Goal: Task Accomplishment & Management: Complete application form

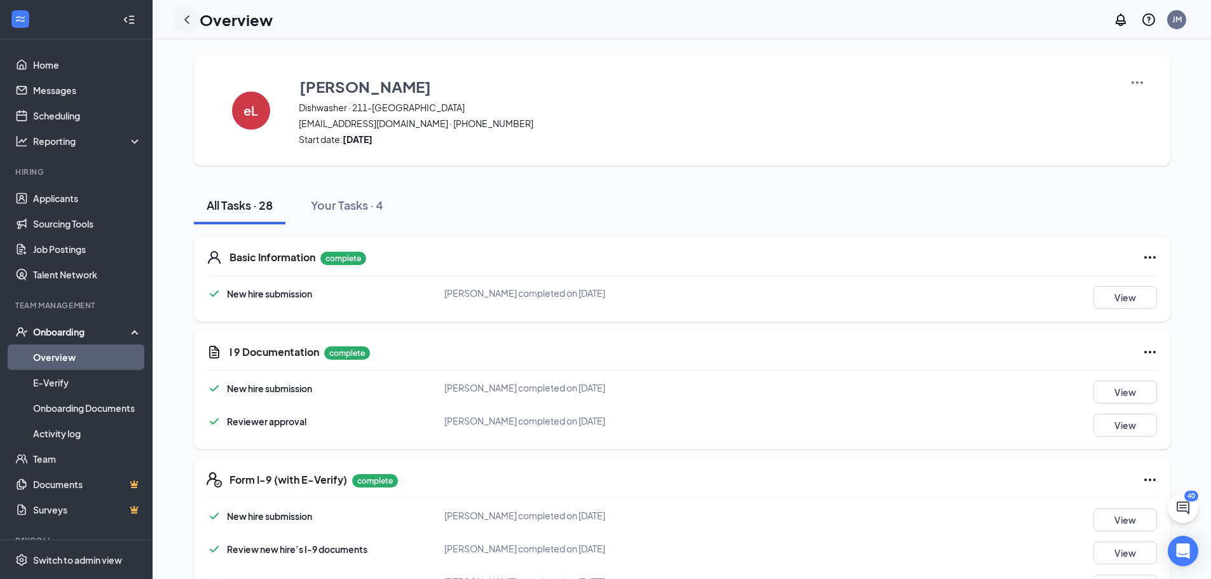
click at [187, 20] on icon "ChevronLeft" at bounding box center [186, 19] width 15 height 15
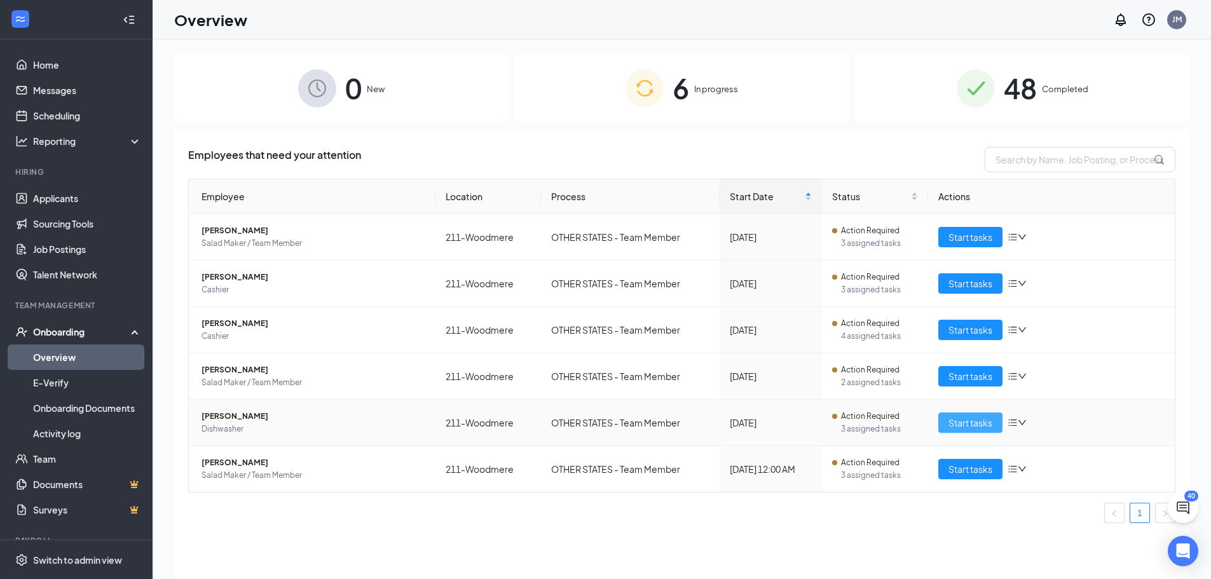
click at [954, 420] on span "Start tasks" at bounding box center [970, 423] width 44 height 14
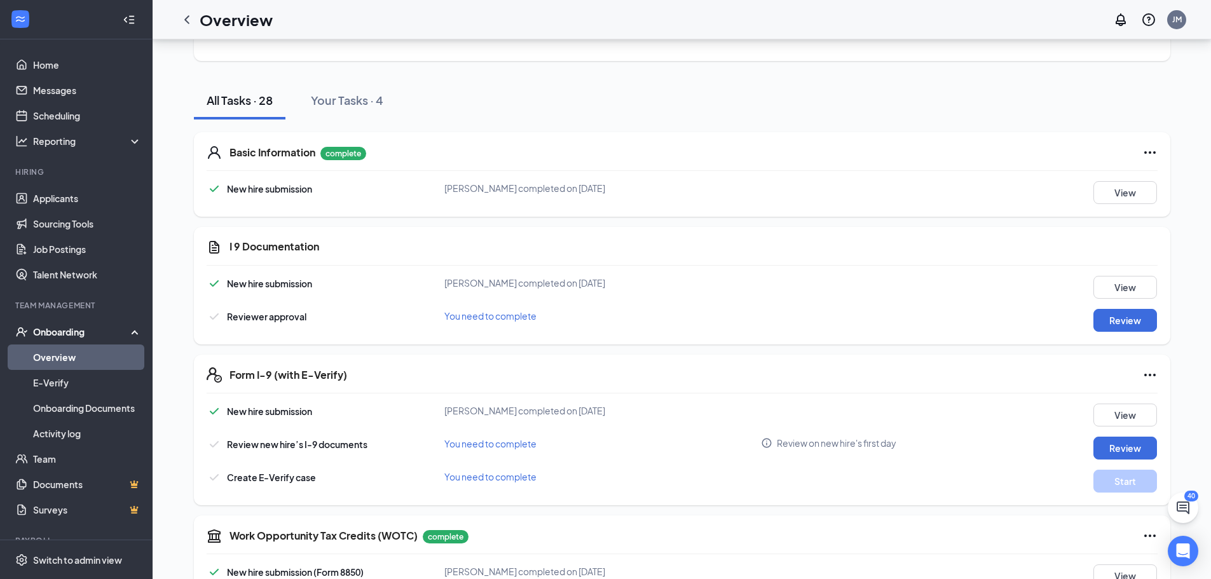
scroll to position [127, 0]
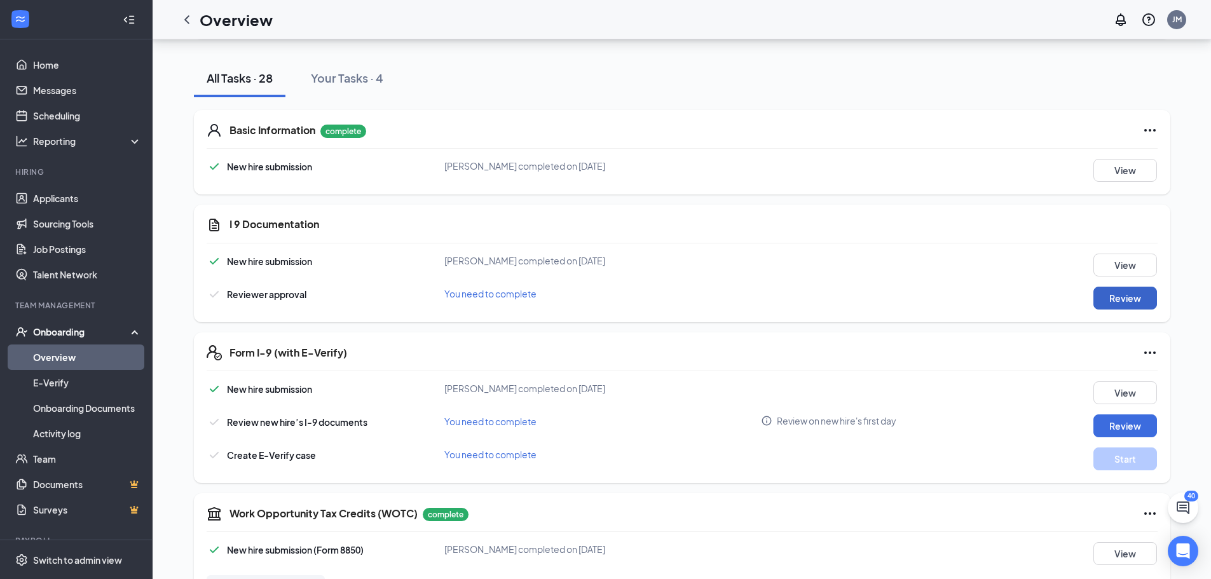
click at [1125, 293] on button "Review" at bounding box center [1125, 298] width 64 height 23
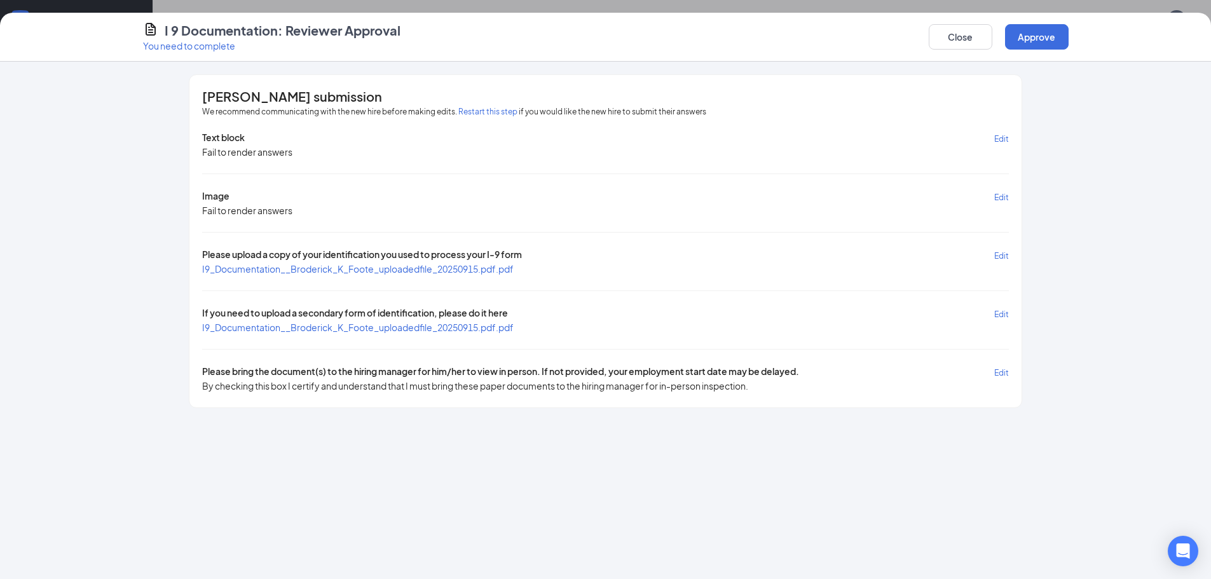
click at [436, 266] on span "I9_Documentation__Broderick_K_Foote_uploadedfile_20250915.pdf.pdf" at bounding box center [357, 268] width 311 height 11
click at [442, 324] on span "I9_Documentation__Broderick_K_Foote_uploadedfile_20250915.pdf.pdf" at bounding box center [357, 327] width 311 height 11
click at [400, 326] on span "I9_Documentation__Broderick_K_Foote_uploadedfile_20250915.pdf.pdf" at bounding box center [357, 327] width 311 height 11
click at [312, 266] on span "I9_Documentation__Broderick_K_Foote_uploadedfile_20250915.pdf.pdf" at bounding box center [357, 268] width 311 height 11
click at [1000, 315] on span "Edit" at bounding box center [1001, 314] width 15 height 10
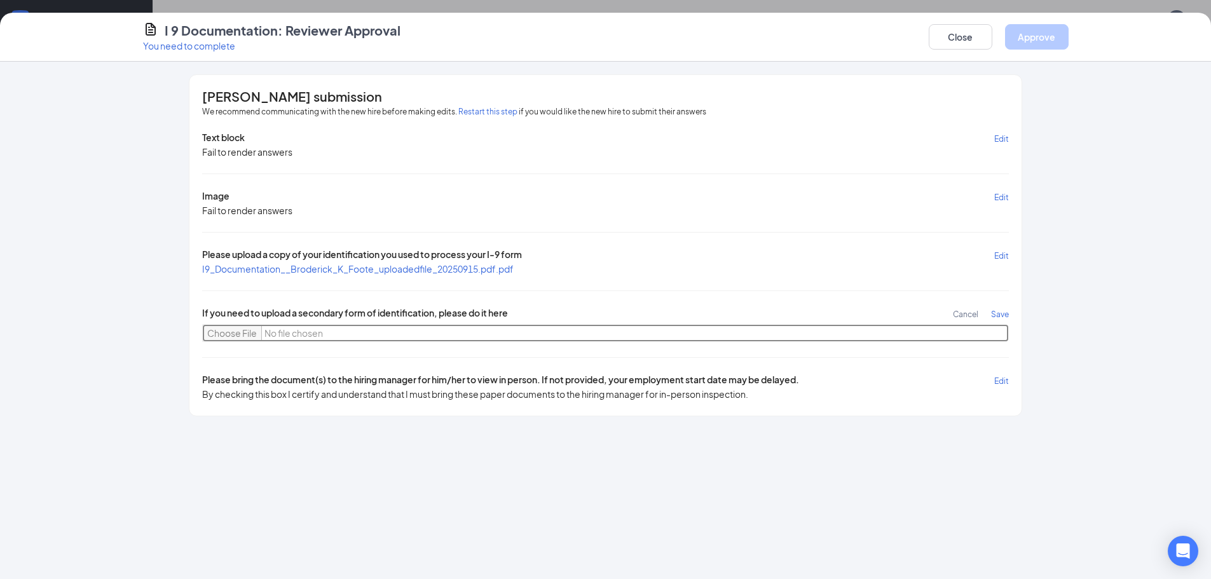
click at [244, 332] on input "file" at bounding box center [605, 333] width 806 height 18
type input "C:\fakepath\20250915_161709.jpg"
click at [1006, 317] on span "Save" at bounding box center [1000, 314] width 18 height 10
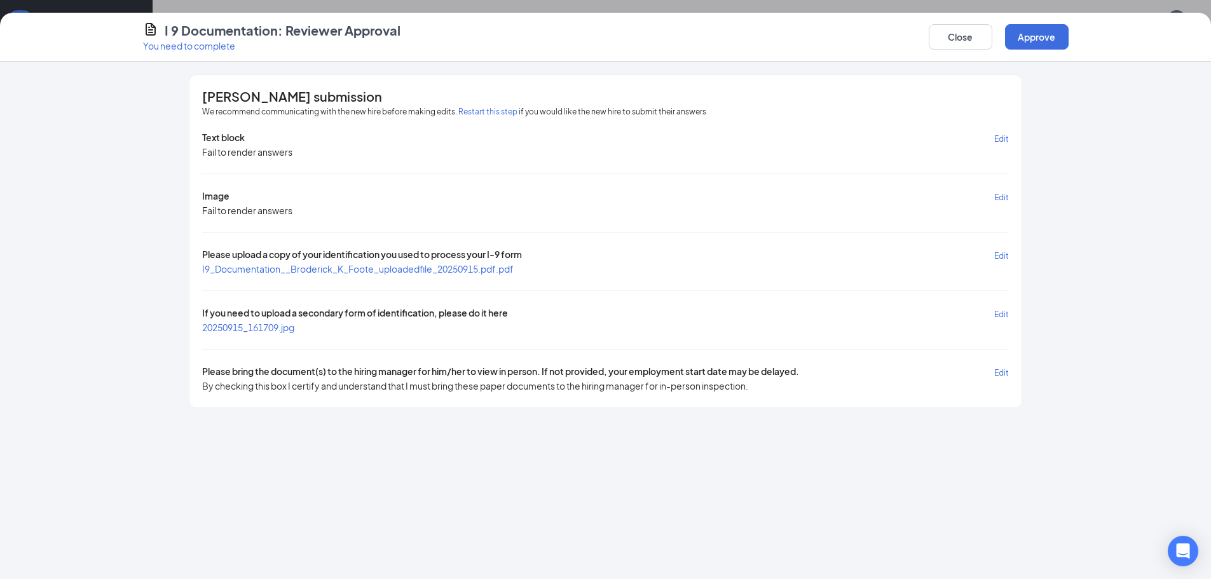
click at [247, 333] on span "20250915_161709.jpg" at bounding box center [248, 327] width 92 height 13
click at [245, 325] on span "20250915_161709.jpg" at bounding box center [248, 327] width 92 height 11
click at [1020, 36] on button "Approve" at bounding box center [1037, 36] width 64 height 25
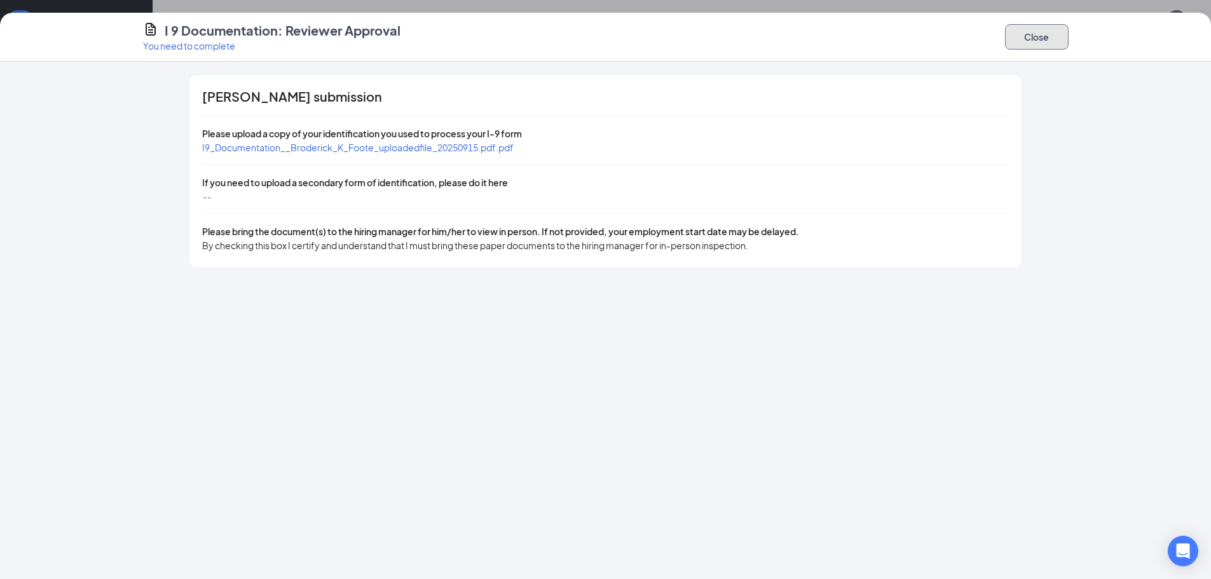
click at [1040, 37] on button "Close" at bounding box center [1037, 36] width 64 height 25
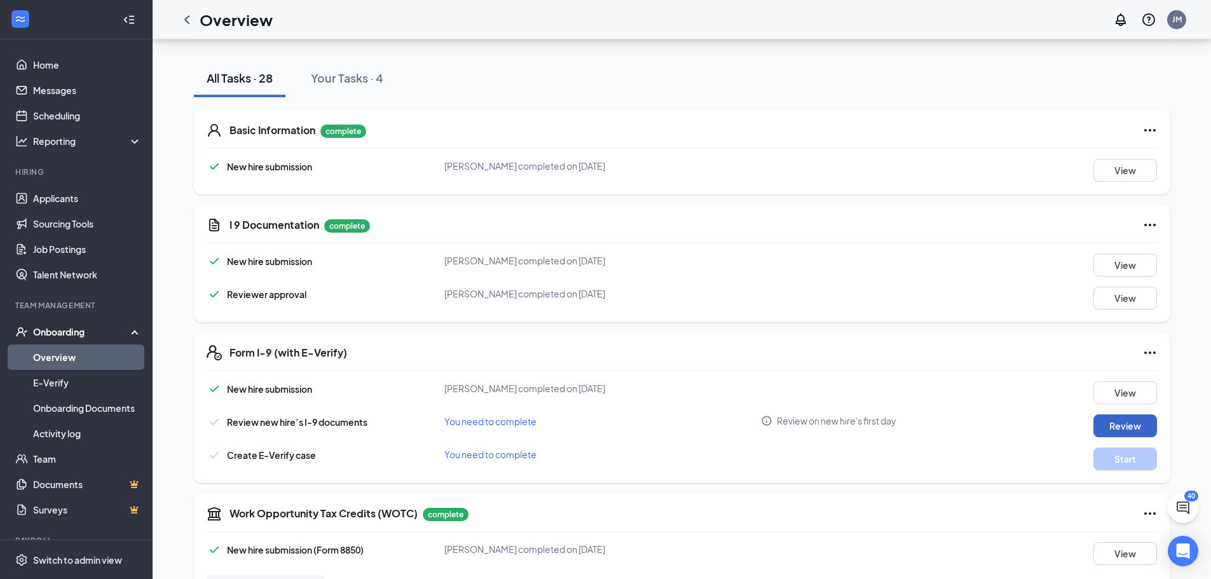
click at [1124, 426] on button "Review" at bounding box center [1125, 425] width 64 height 23
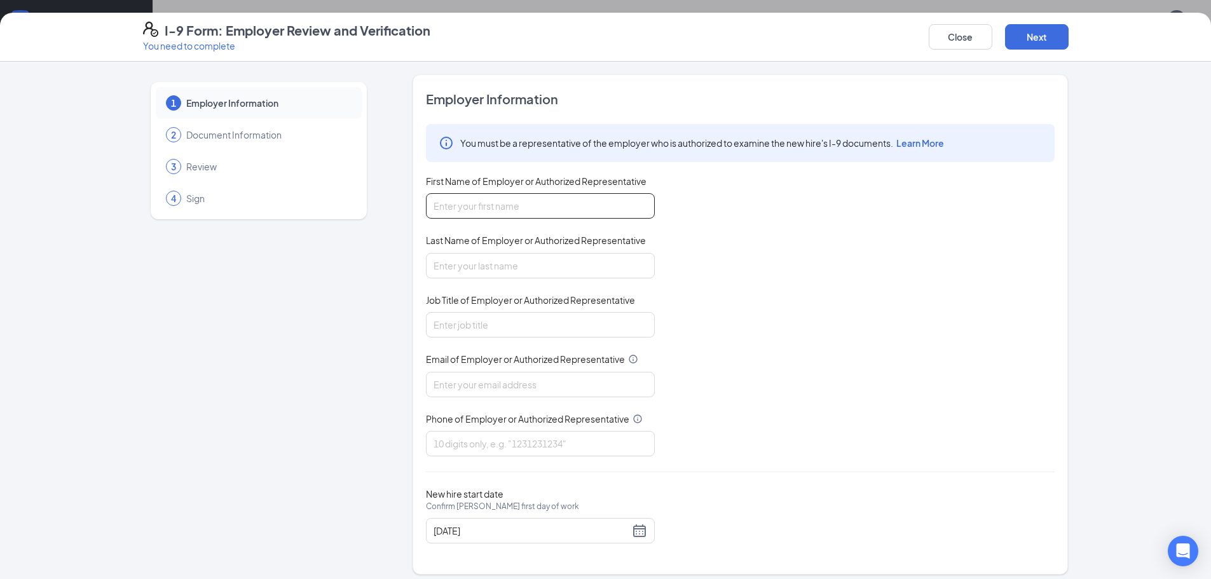
click at [557, 214] on input "First Name of Employer or Authorized Representative" at bounding box center [540, 205] width 229 height 25
type input "[PERSON_NAME]"
type input "Marks"
type input "J"
type input "General Manager"
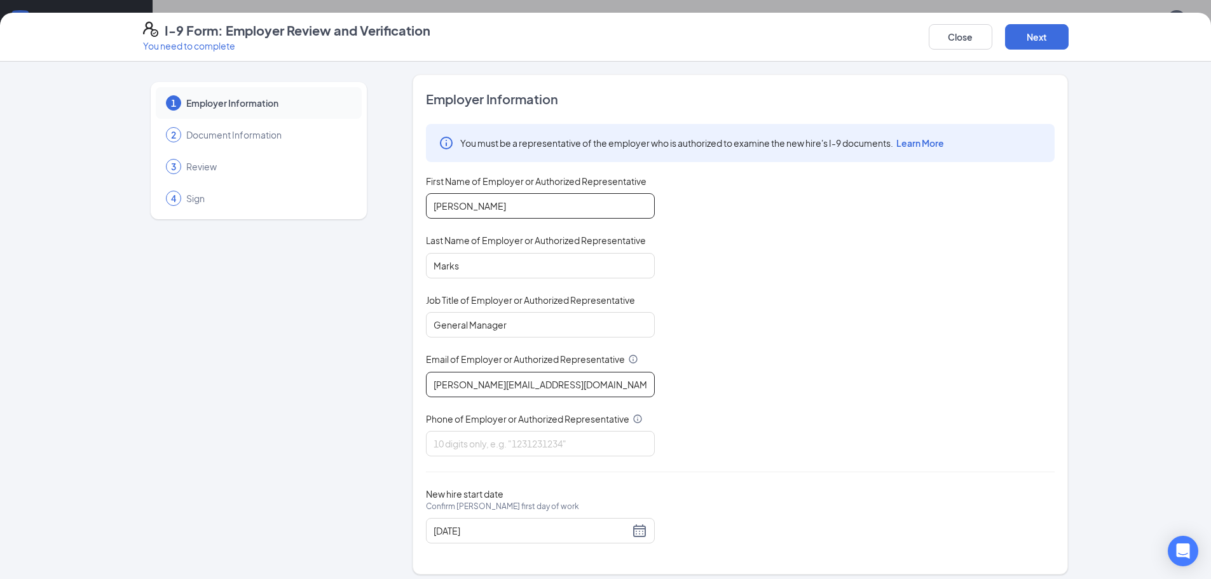
type input "[PERSON_NAME][EMAIL_ADDRESS][DOMAIN_NAME]"
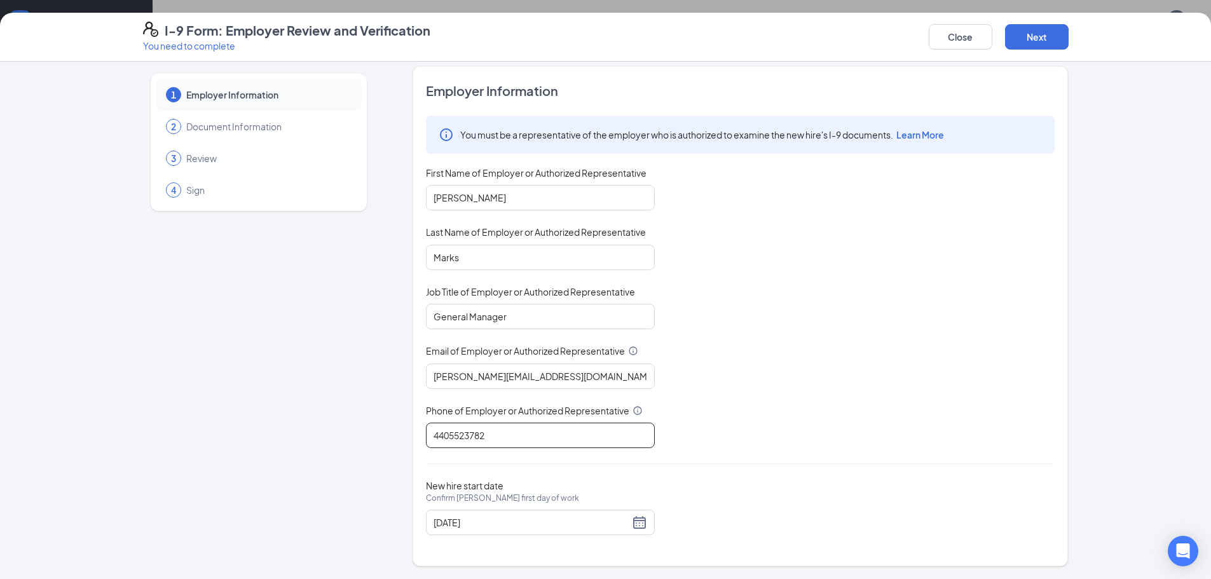
scroll to position [191, 0]
type input "4405523782"
click at [641, 517] on div "[DATE]" at bounding box center [540, 522] width 214 height 15
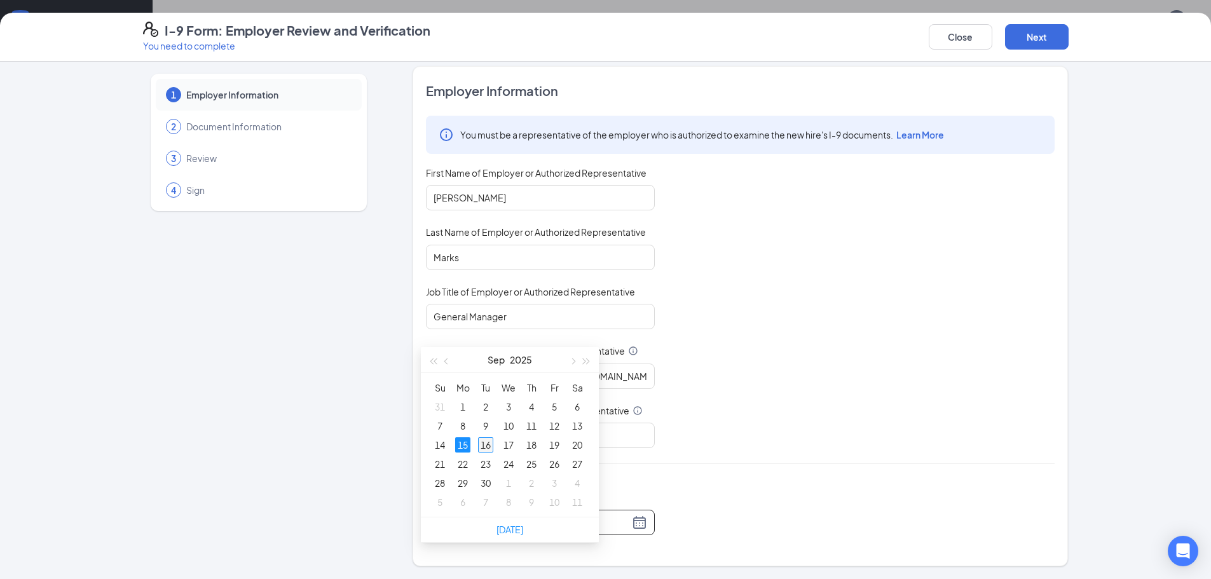
type input "[DATE]"
click at [487, 449] on div "16" at bounding box center [485, 444] width 15 height 15
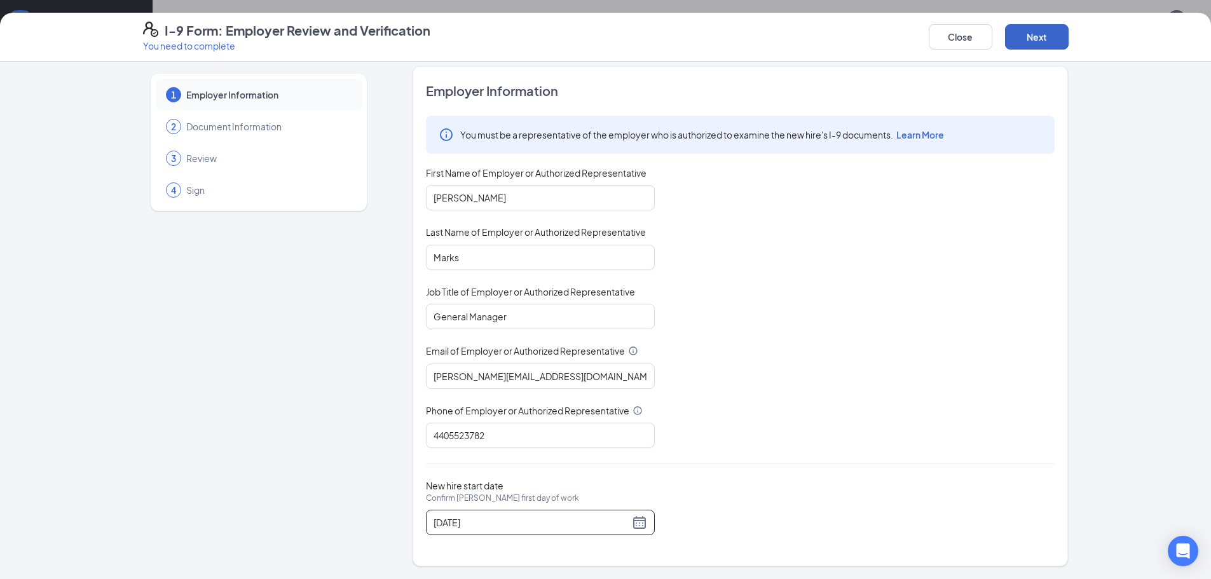
click at [1040, 36] on button "Next" at bounding box center [1037, 36] width 64 height 25
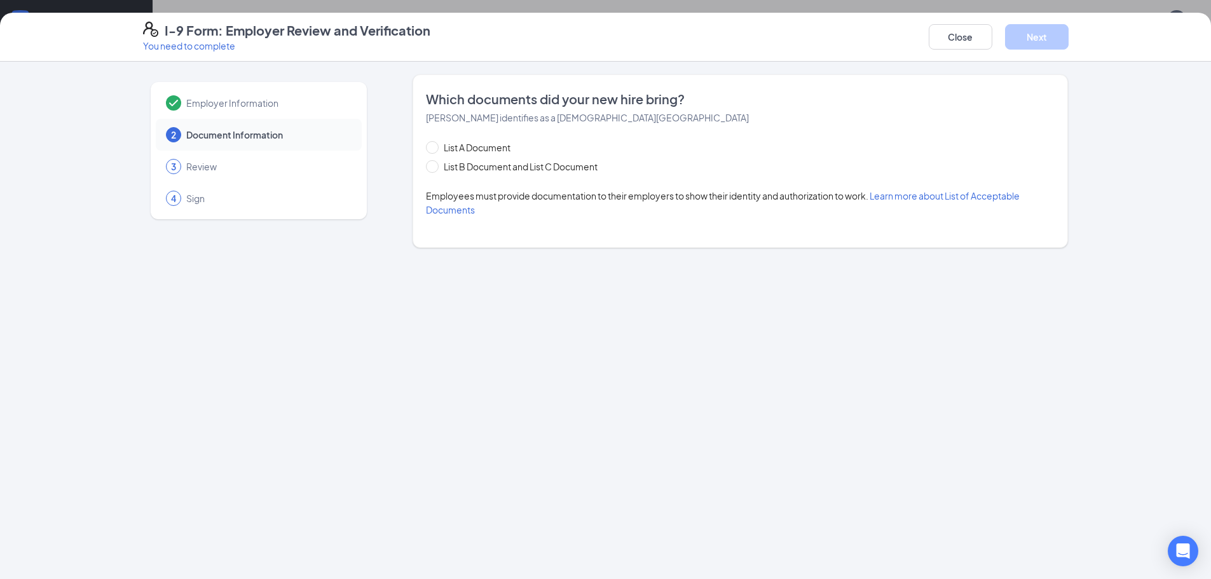
scroll to position [0, 0]
click at [437, 165] on span at bounding box center [432, 166] width 13 height 13
click at [435, 165] on input "List B Document and List C Document" at bounding box center [430, 164] width 9 height 9
radio input "true"
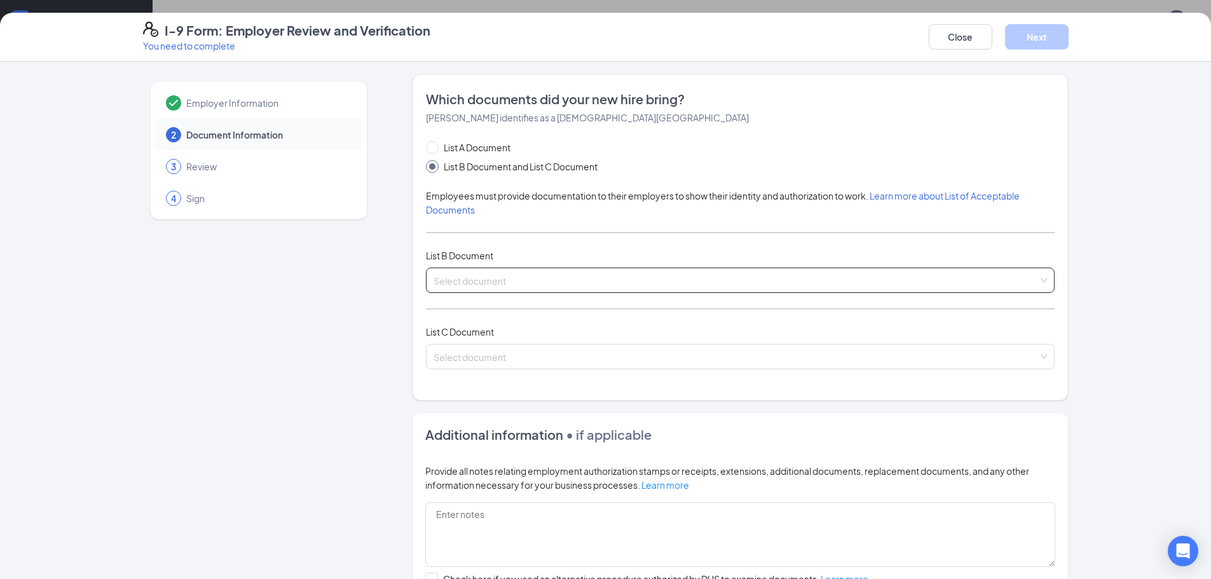
click at [445, 282] on input "search" at bounding box center [735, 277] width 604 height 19
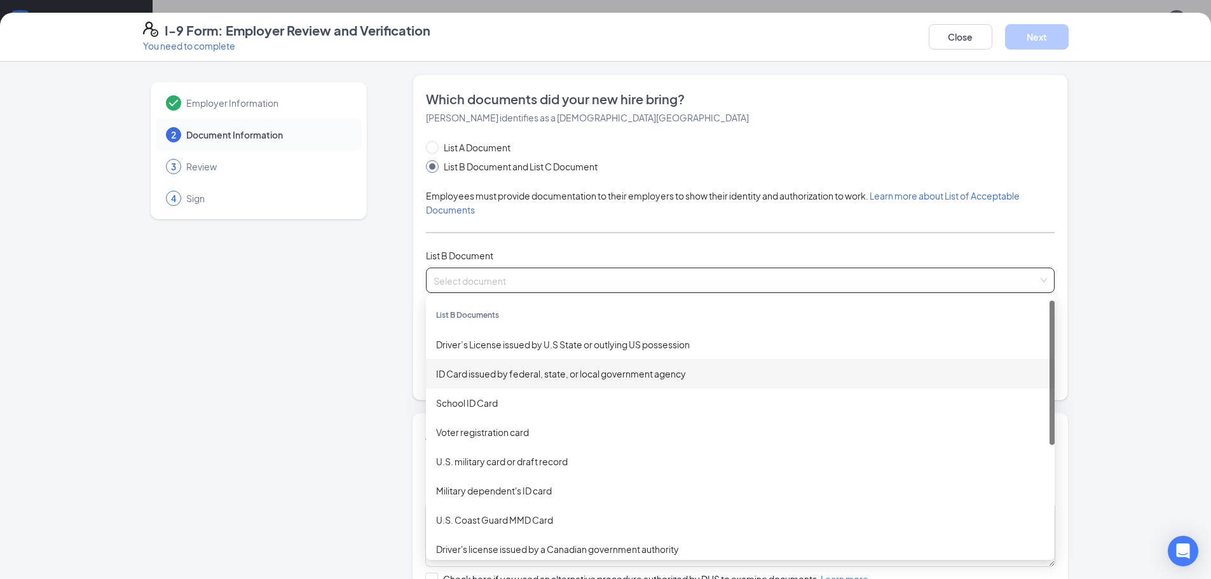
click at [459, 371] on div "ID Card issued by federal, state, or local government agency" at bounding box center [740, 374] width 608 height 14
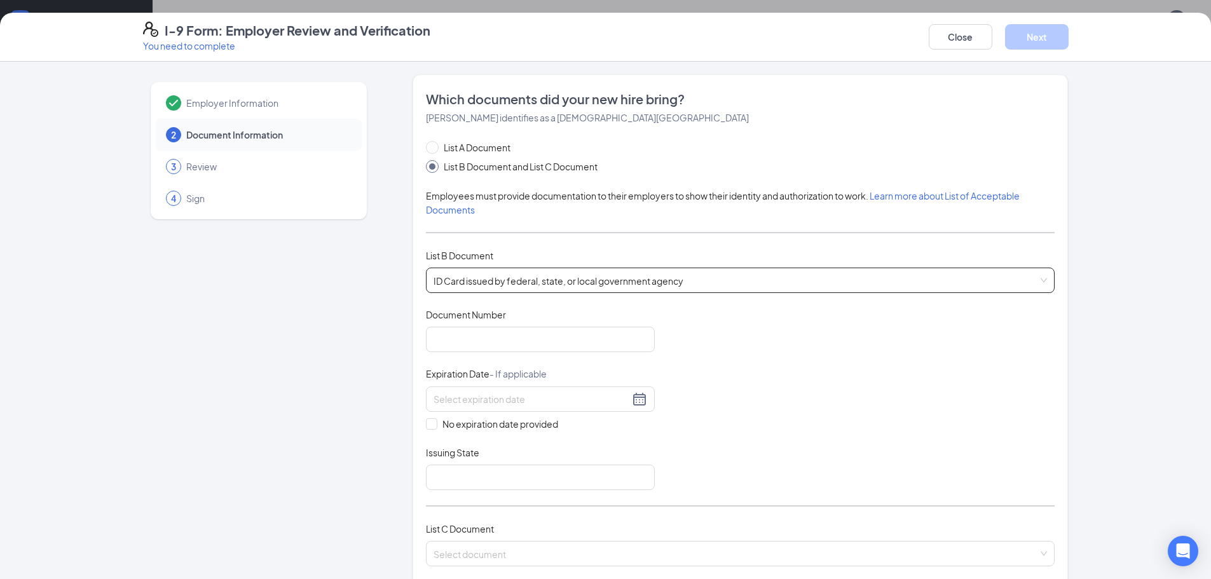
click at [500, 355] on div "Document Title ID Card issued by federal, state, or local government agency Doc…" at bounding box center [740, 399] width 629 height 182
click at [501, 346] on input "Document Number" at bounding box center [540, 339] width 229 height 25
type input "ST732114"
click at [627, 403] on div at bounding box center [540, 398] width 214 height 15
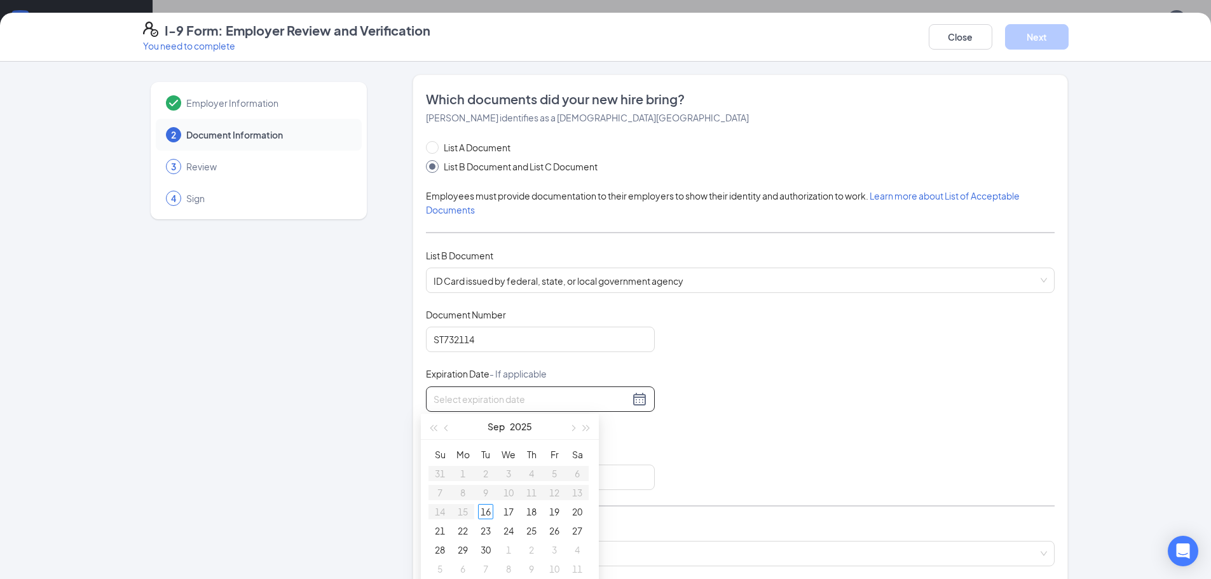
click at [627, 403] on div at bounding box center [540, 398] width 214 height 15
click at [583, 427] on span "button" at bounding box center [586, 428] width 6 height 6
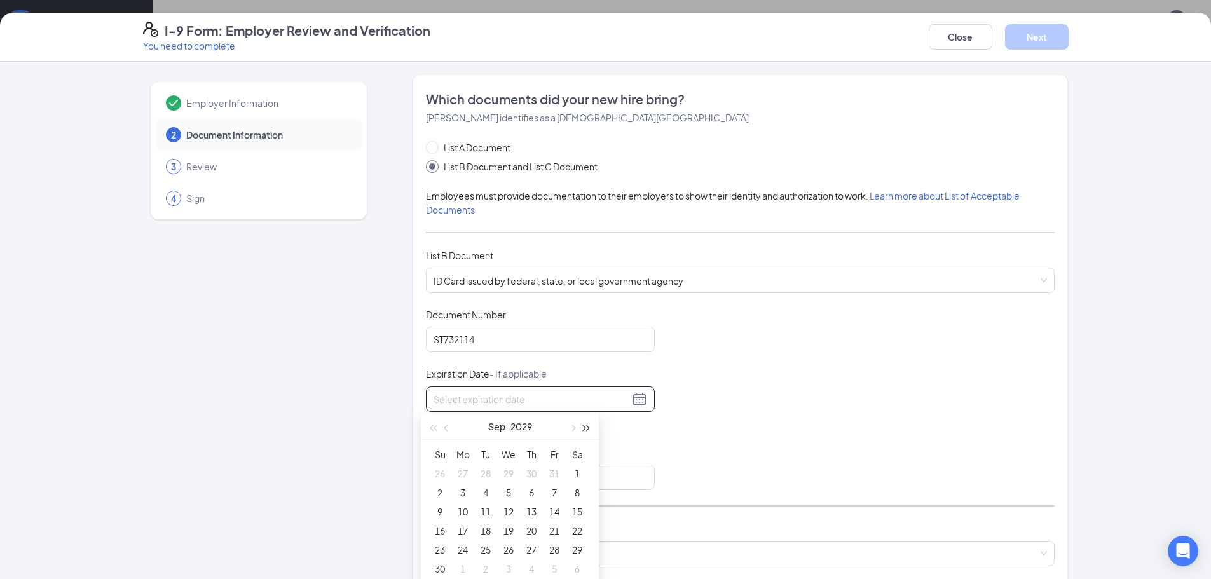
click at [583, 427] on span "button" at bounding box center [586, 428] width 6 height 6
click at [571, 429] on span "button" at bounding box center [572, 428] width 6 height 6
type input "[DATE]"
click at [447, 512] on div "12" at bounding box center [439, 511] width 15 height 15
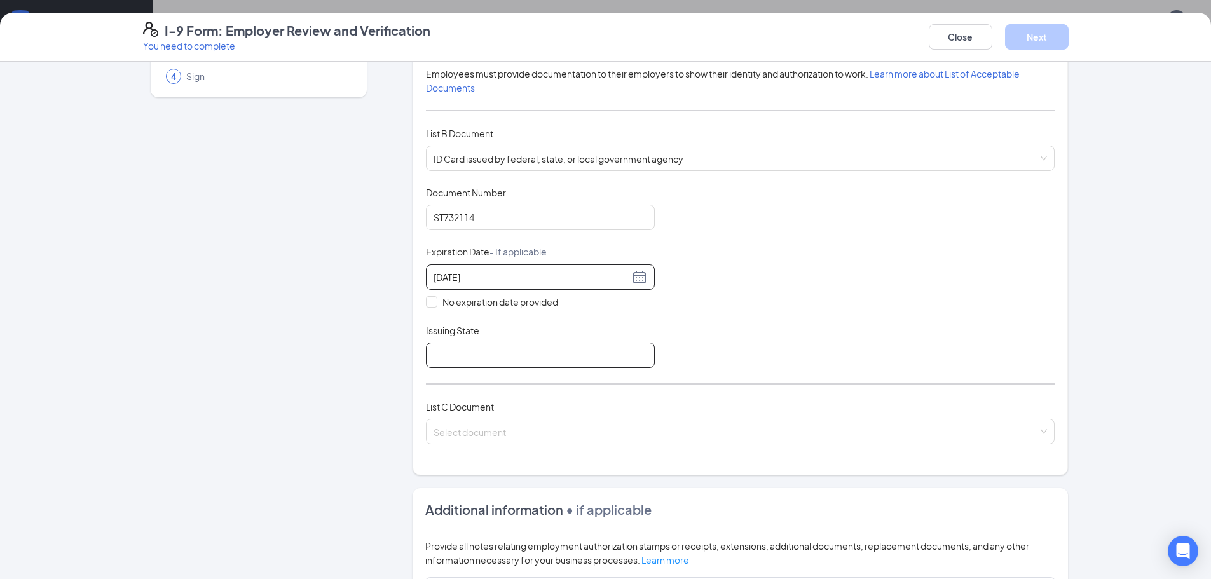
scroll to position [127, 0]
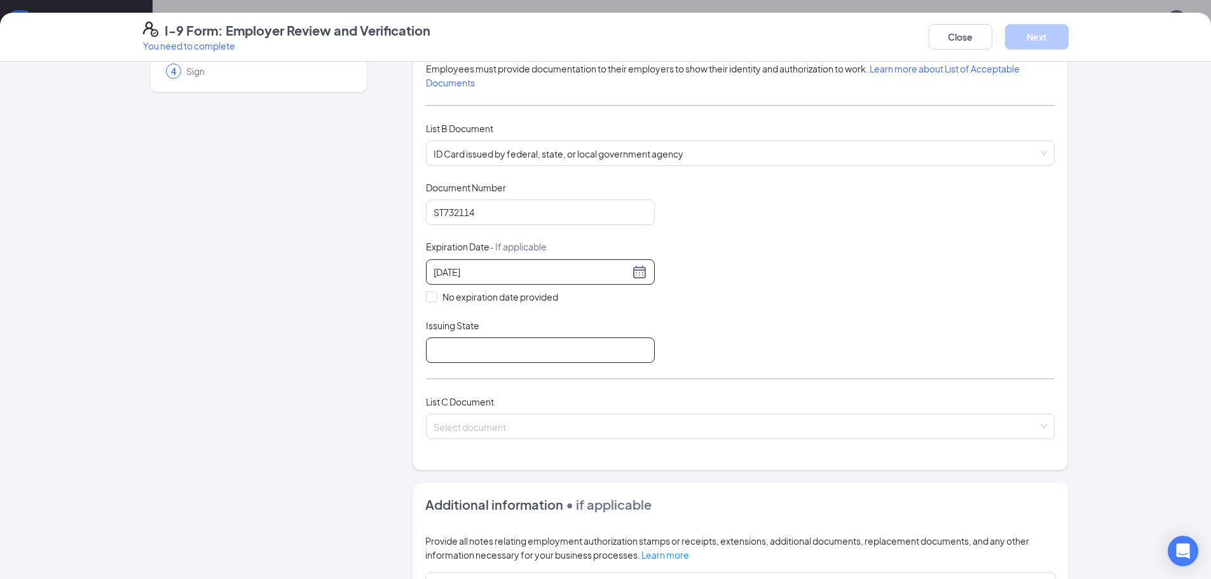
click at [569, 348] on input "Issuing State" at bounding box center [540, 349] width 229 height 25
type input "[US_STATE]"
click at [502, 430] on input "search" at bounding box center [735, 423] width 604 height 19
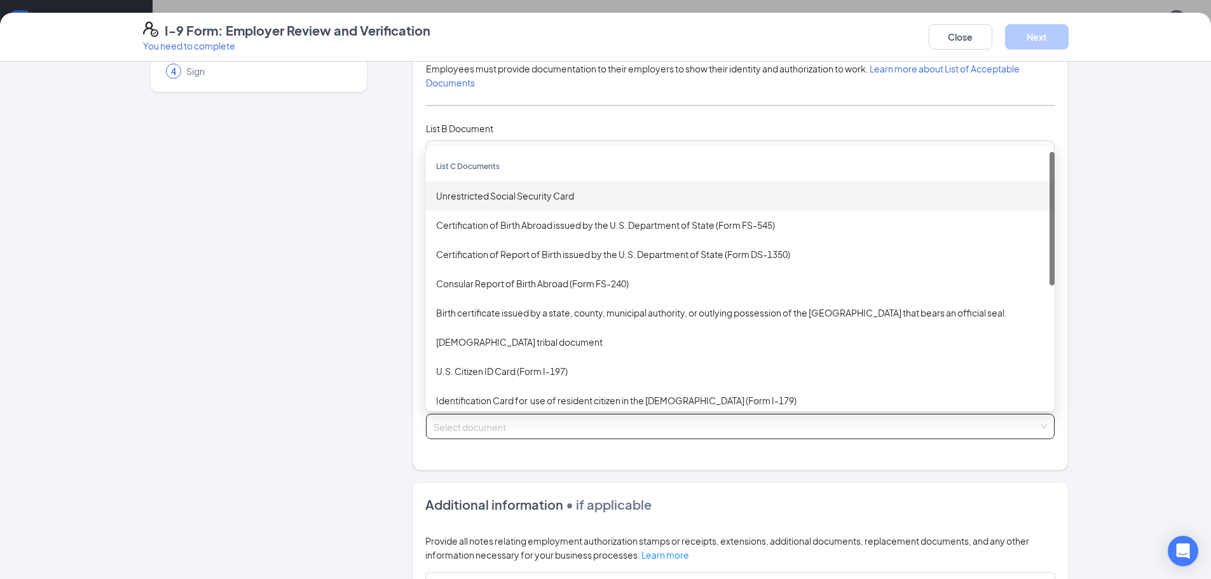
click at [517, 198] on div "Unrestricted Social Security Card" at bounding box center [740, 196] width 608 height 14
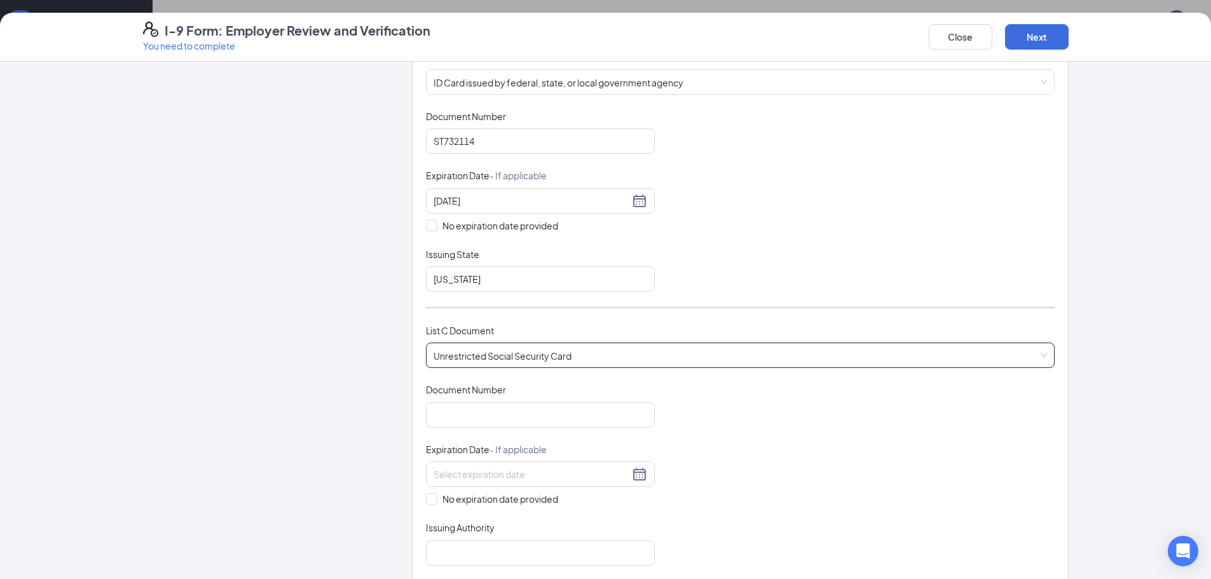
scroll to position [254, 0]
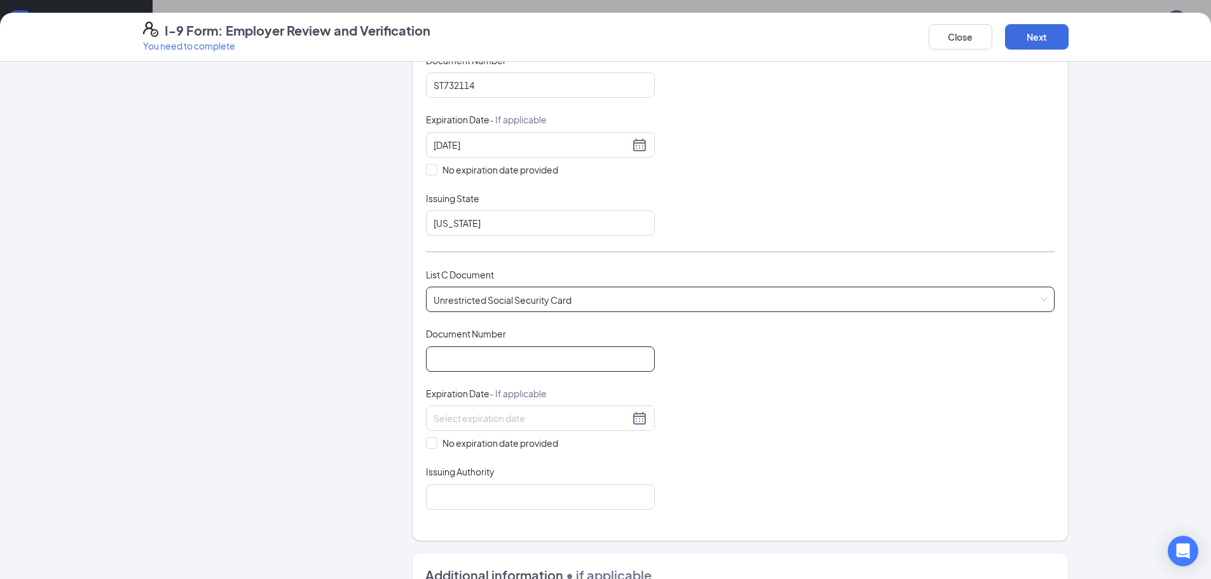
drag, startPoint x: 524, startPoint y: 346, endPoint x: 519, endPoint y: 365, distance: 19.7
click at [520, 362] on input "Document Number" at bounding box center [540, 358] width 229 height 25
type input "223559453"
click at [437, 446] on span "No expiration date provided" at bounding box center [500, 443] width 126 height 14
click at [435, 446] on input "No expiration date provided" at bounding box center [430, 441] width 9 height 9
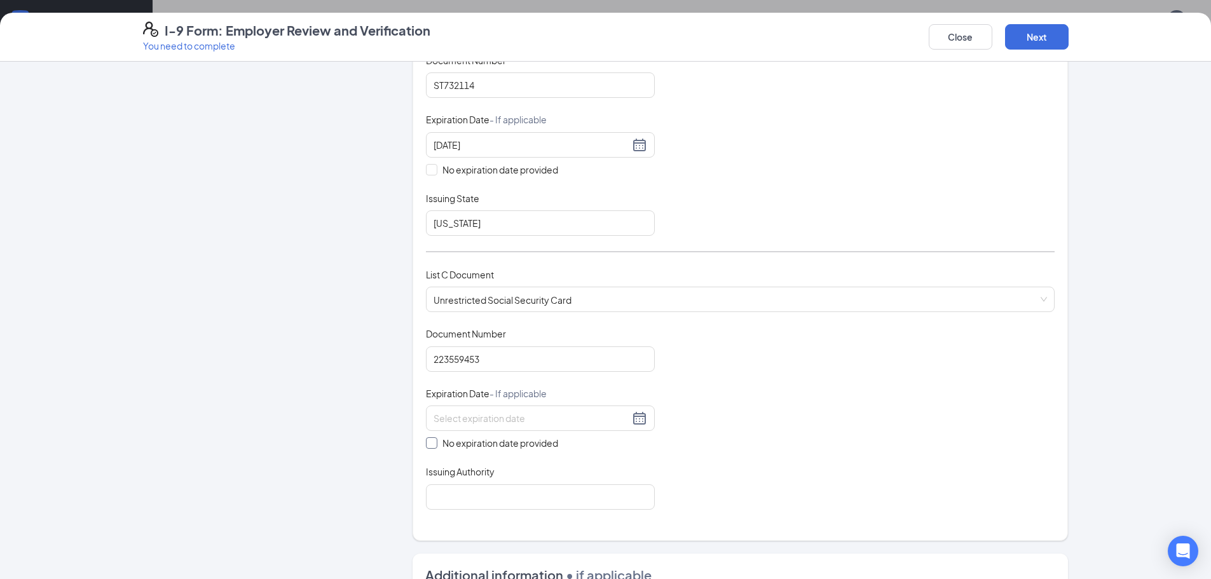
checkbox input "true"
click at [438, 490] on input "Issuing Authority" at bounding box center [540, 498] width 229 height 25
type input "Social Security Administration"
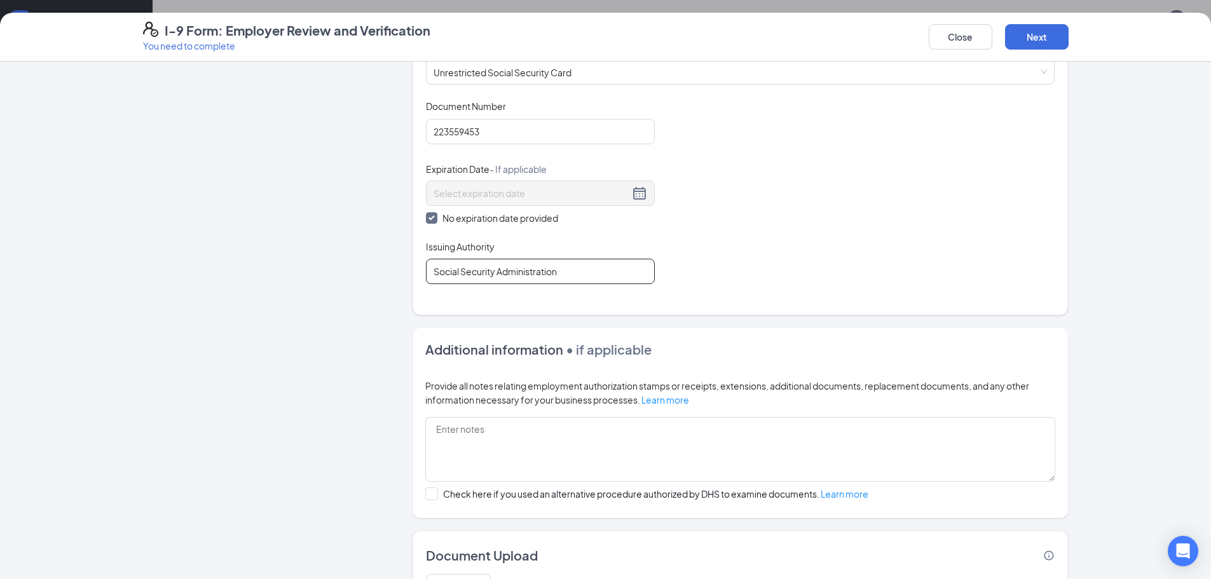
scroll to position [508, 0]
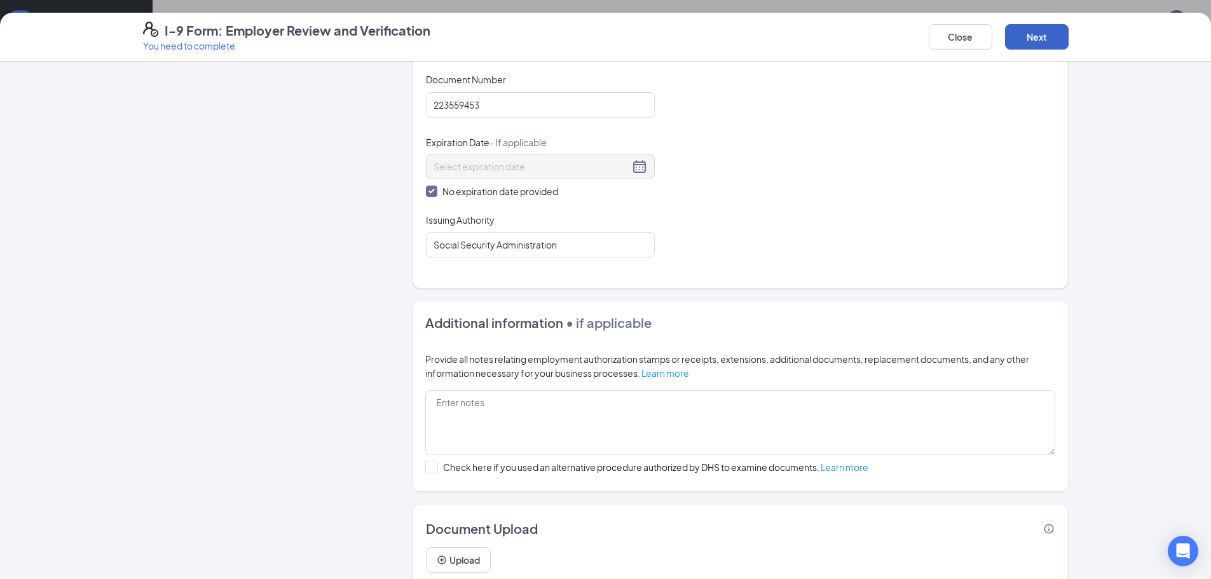
click at [1041, 43] on button "Next" at bounding box center [1037, 36] width 64 height 25
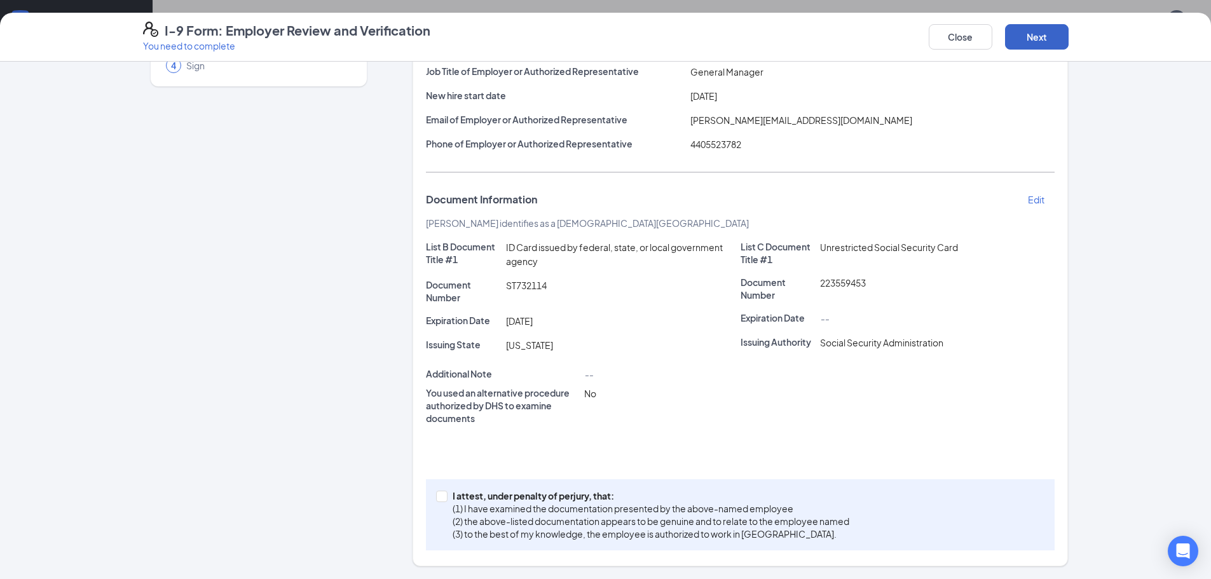
scroll to position [133, 0]
click at [442, 500] on span at bounding box center [441, 496] width 11 height 11
click at [442, 500] on input "I attest, under penalty of [PERSON_NAME], that: (1) I have examined the documen…" at bounding box center [440, 495] width 9 height 9
checkbox input "true"
click at [1024, 39] on button "Next" at bounding box center [1037, 36] width 64 height 25
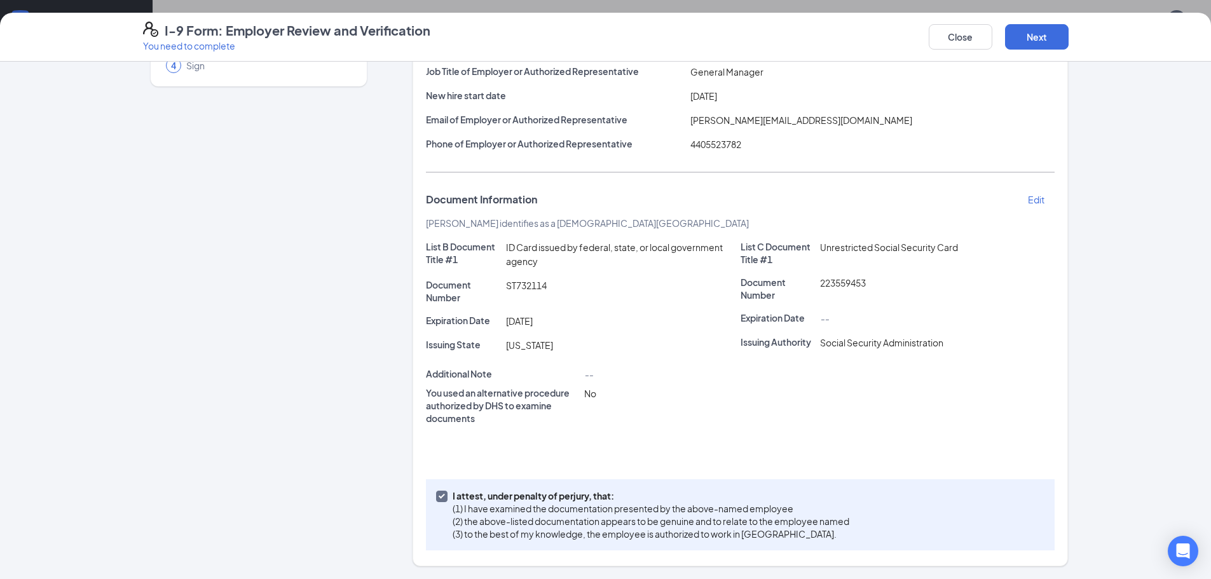
scroll to position [0, 0]
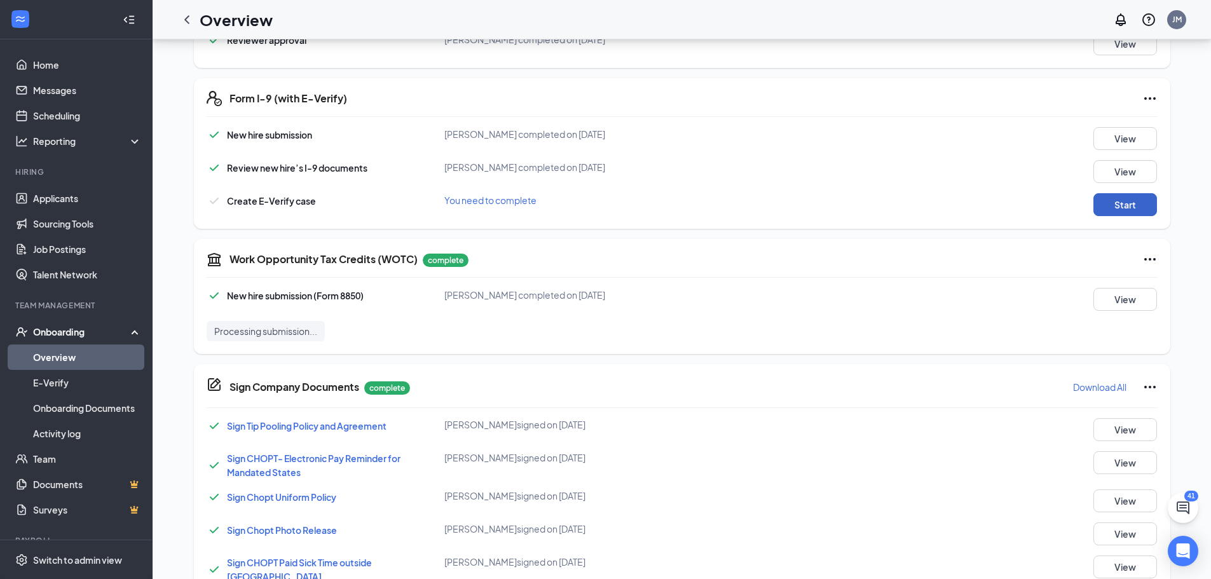
click at [1112, 206] on button "Start" at bounding box center [1125, 204] width 64 height 23
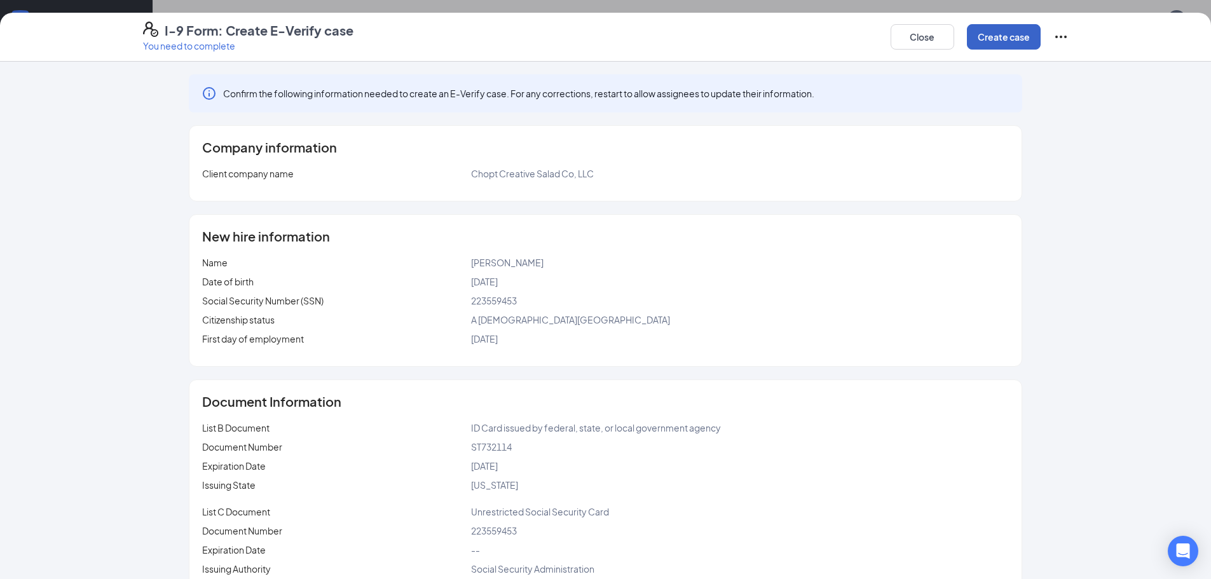
click at [999, 37] on button "Create case" at bounding box center [1004, 36] width 74 height 25
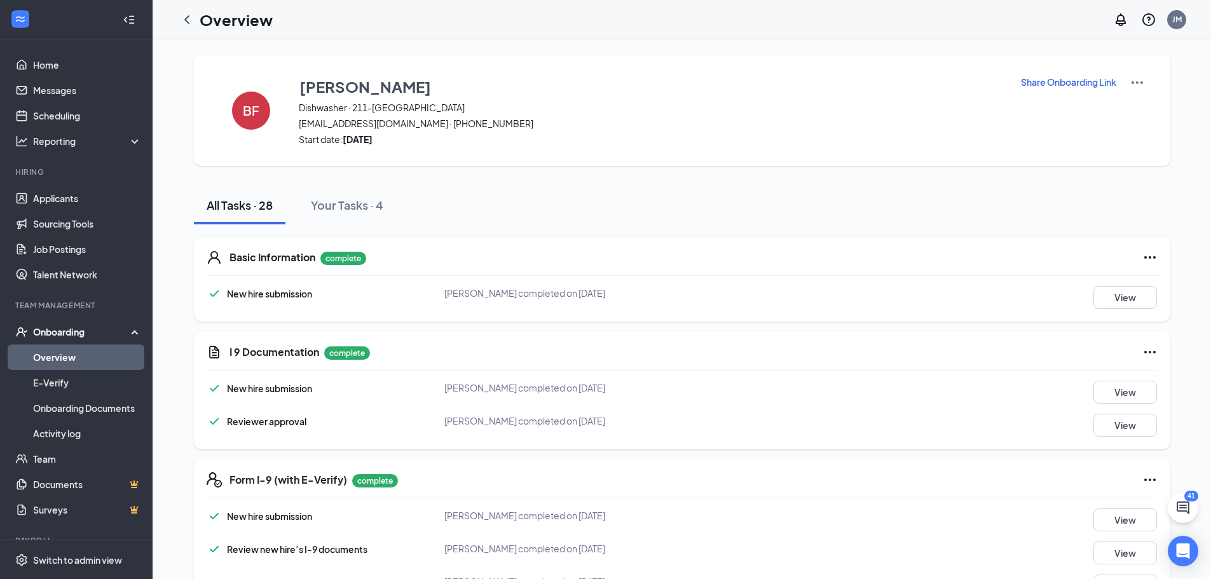
click at [83, 353] on link "Overview" at bounding box center [87, 356] width 109 height 25
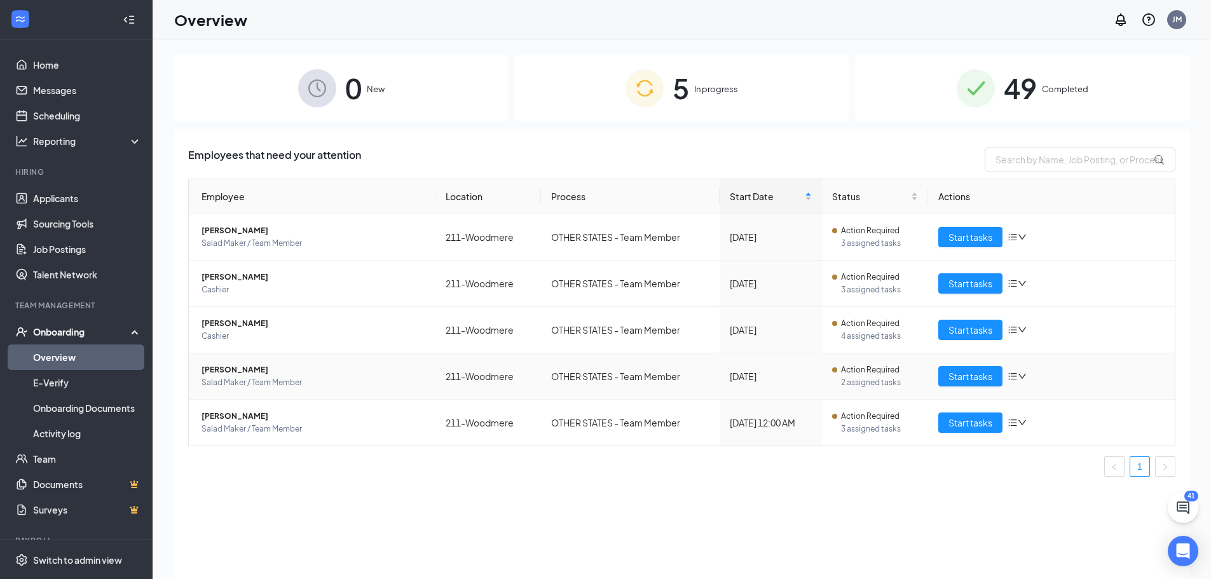
click at [1025, 376] on icon "down" at bounding box center [1022, 376] width 8 height 5
drag, startPoint x: 611, startPoint y: 485, endPoint x: 638, endPoint y: 480, distance: 27.7
click at [636, 480] on div "Employee Location Process Start Date Status Actions [PERSON_NAME] Salad Maker /…" at bounding box center [681, 333] width 987 height 308
click at [988, 81] on img at bounding box center [975, 88] width 38 height 38
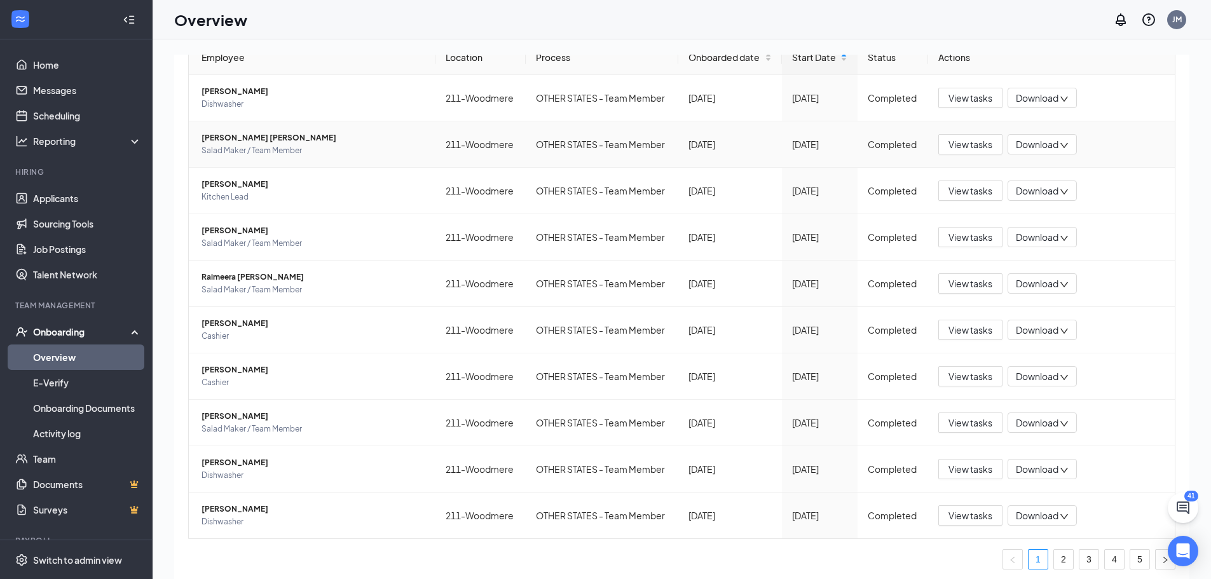
scroll to position [143, 0]
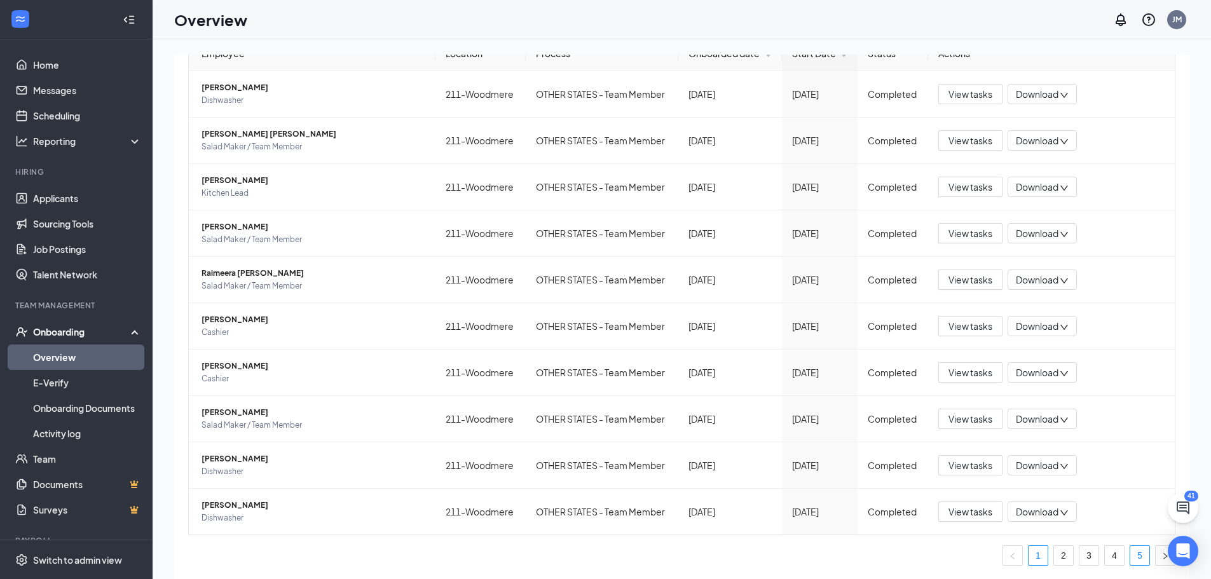
click at [1130, 552] on link "5" at bounding box center [1139, 555] width 19 height 19
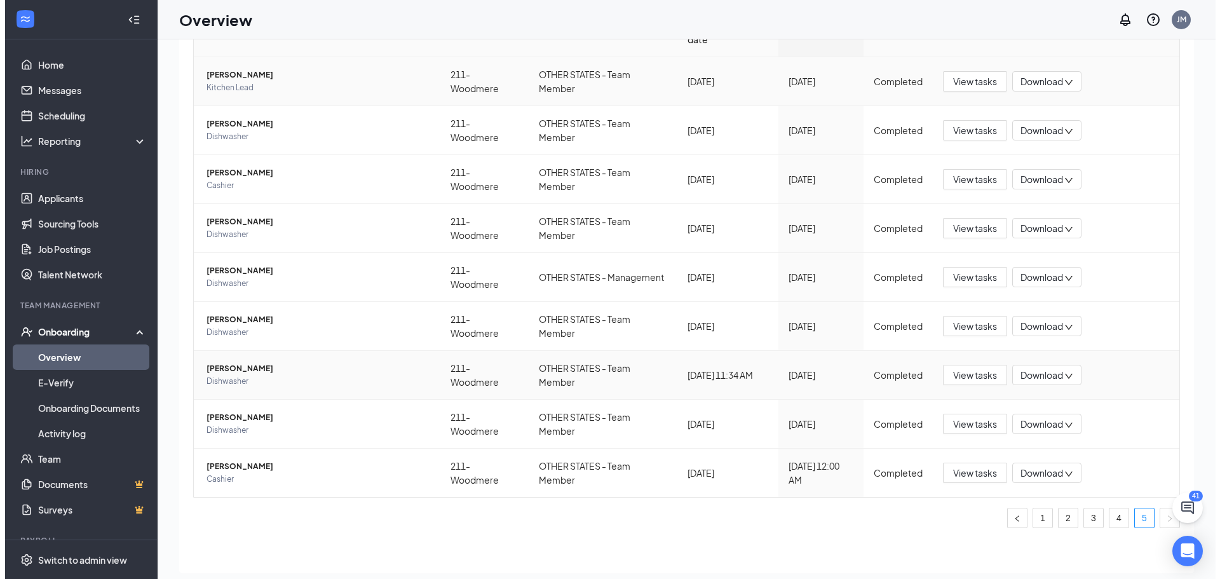
scroll to position [57, 0]
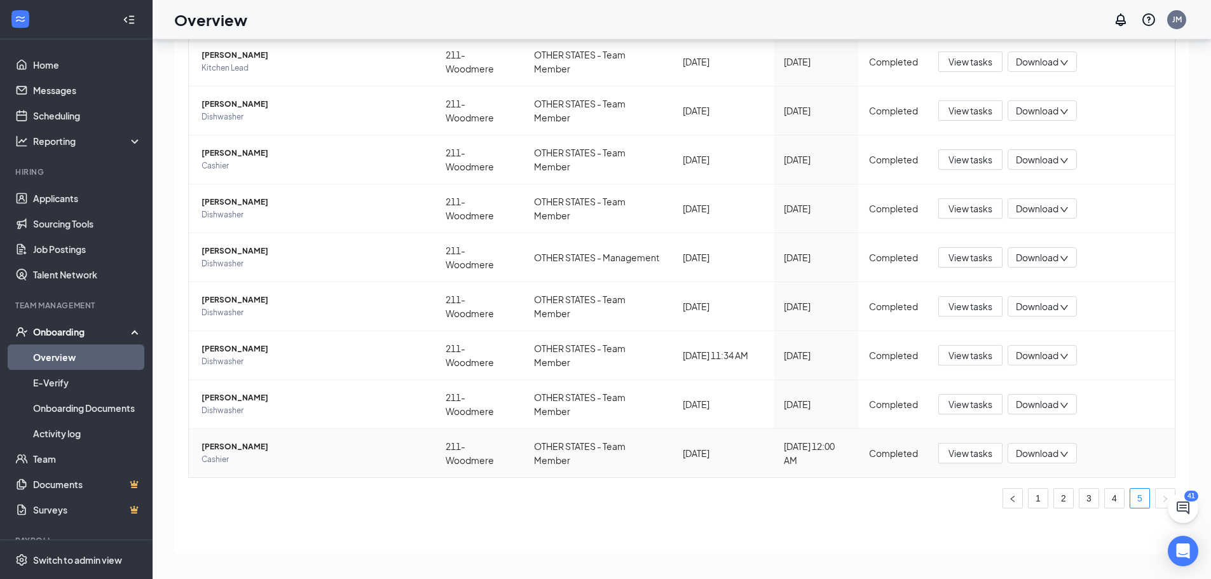
click at [219, 447] on span "[PERSON_NAME]" at bounding box center [313, 446] width 224 height 13
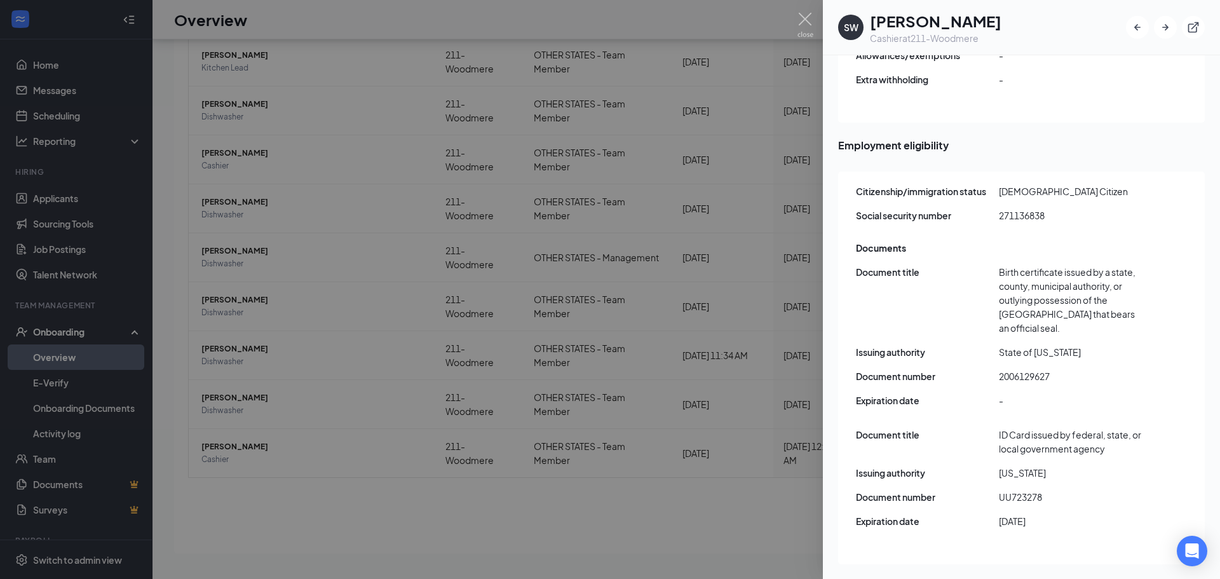
scroll to position [1525, 0]
